Goal: Task Accomplishment & Management: Manage account settings

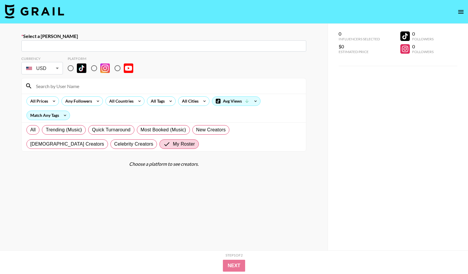
click at [53, 17] on img at bounding box center [34, 11] width 59 height 14
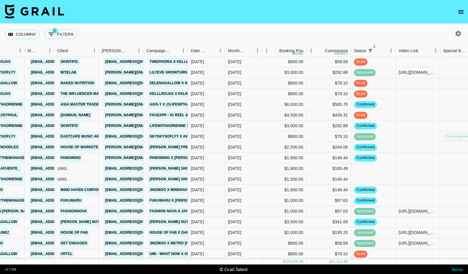
scroll to position [274, 451]
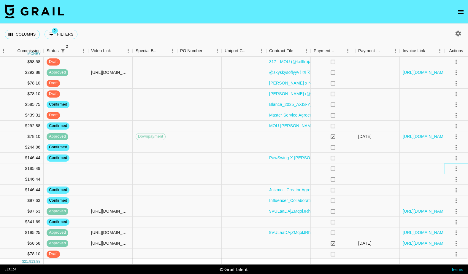
click at [458, 171] on icon "select merge strategy" at bounding box center [456, 168] width 7 height 7
click at [448, 194] on li "Decline" at bounding box center [449, 192] width 39 height 11
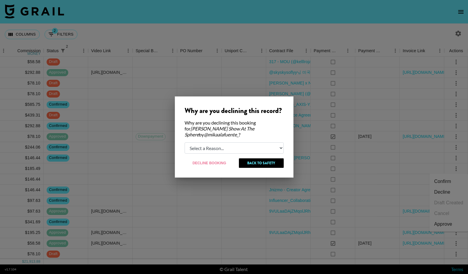
click at [224, 146] on select "Select a Reason... Relogging this deal due to a data issue The [PERSON_NAME] ca…" at bounding box center [234, 148] width 99 height 11
select select "creator_decline"
click at [185, 143] on select "Select a Reason... Relogging this deal due to a data issue The [PERSON_NAME] ca…" at bounding box center [234, 148] width 99 height 11
click at [215, 160] on button "Decline Booking" at bounding box center [210, 164] width 50 height 10
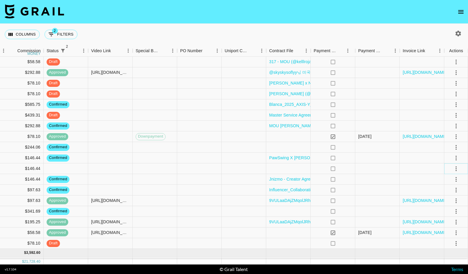
click at [453, 170] on icon "select merge strategy" at bounding box center [456, 168] width 7 height 7
click at [451, 195] on li "Decline" at bounding box center [449, 192] width 39 height 11
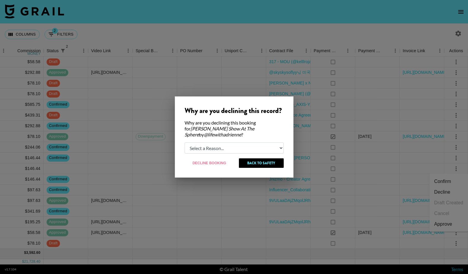
click at [209, 147] on select "Select a Reason... Relogging this deal due to a data issue The [PERSON_NAME] ca…" at bounding box center [234, 148] width 99 height 11
select select "creator_decline"
click at [185, 143] on select "Select a Reason... Relogging this deal due to a data issue The [PERSON_NAME] ca…" at bounding box center [234, 148] width 99 height 11
click at [211, 165] on button "Decline Booking" at bounding box center [210, 164] width 50 height 10
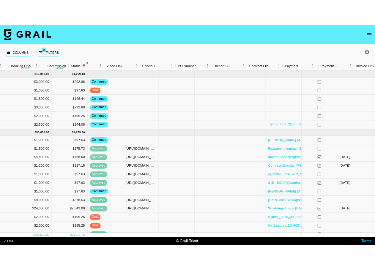
scroll to position [0, 292]
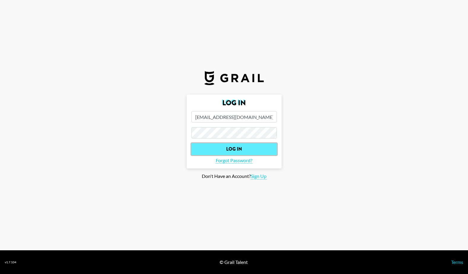
click at [231, 150] on input "Log In" at bounding box center [235, 149] width 86 height 12
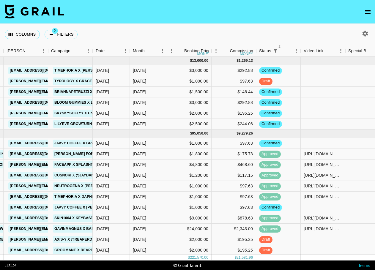
scroll to position [0, 242]
